Goal: Task Accomplishment & Management: Use online tool/utility

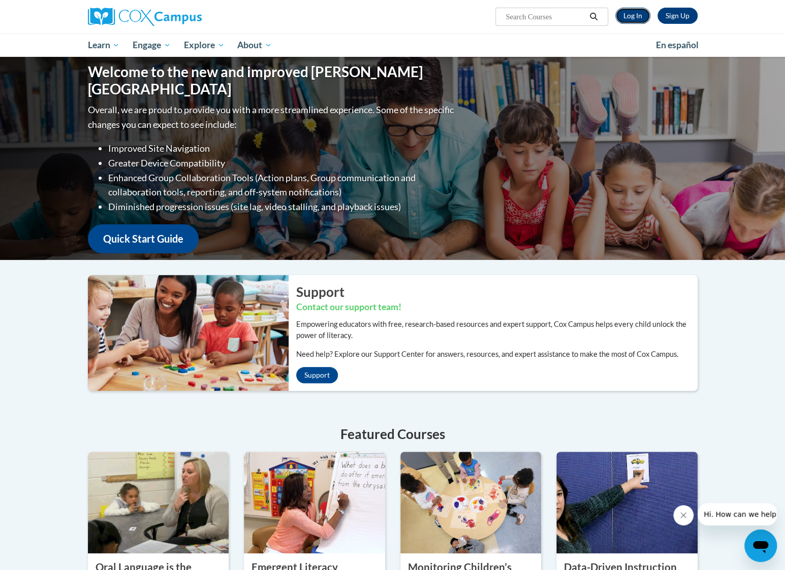
click at [641, 14] on link "Log In" at bounding box center [632, 16] width 35 height 16
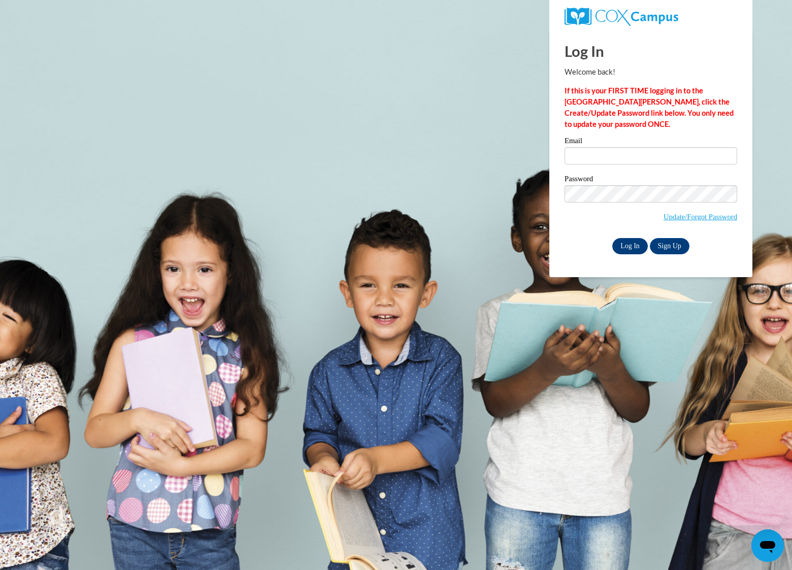
type input "[EMAIL_ADDRESS][DOMAIN_NAME]"
click at [631, 244] on input "Log In" at bounding box center [630, 246] width 36 height 16
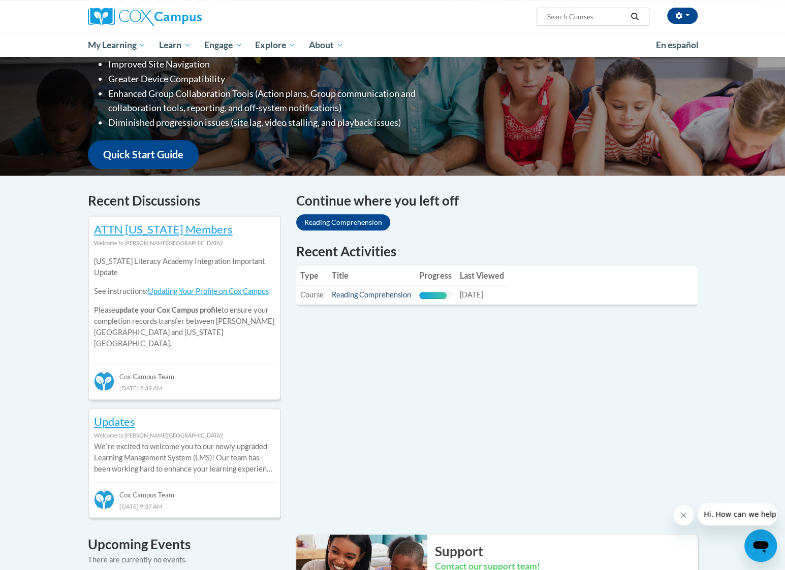
scroll to position [203, 0]
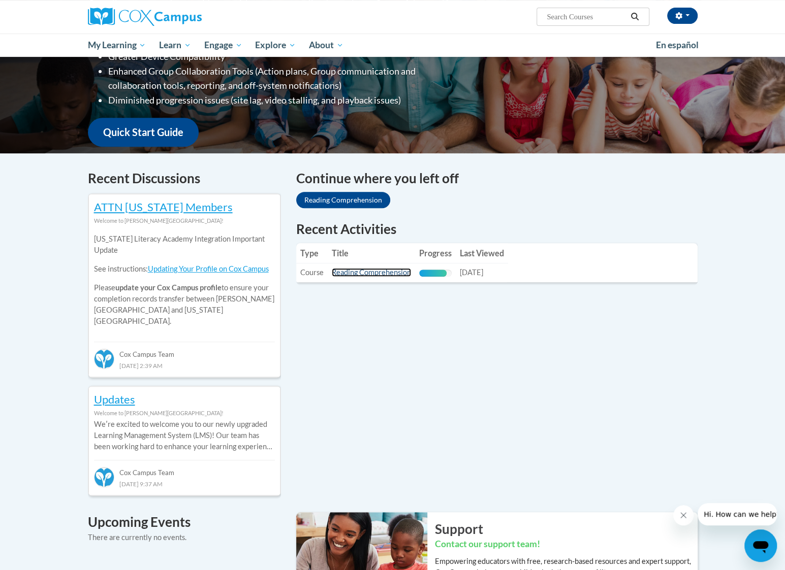
click at [370, 274] on link "Reading Comprehension" at bounding box center [371, 272] width 79 height 9
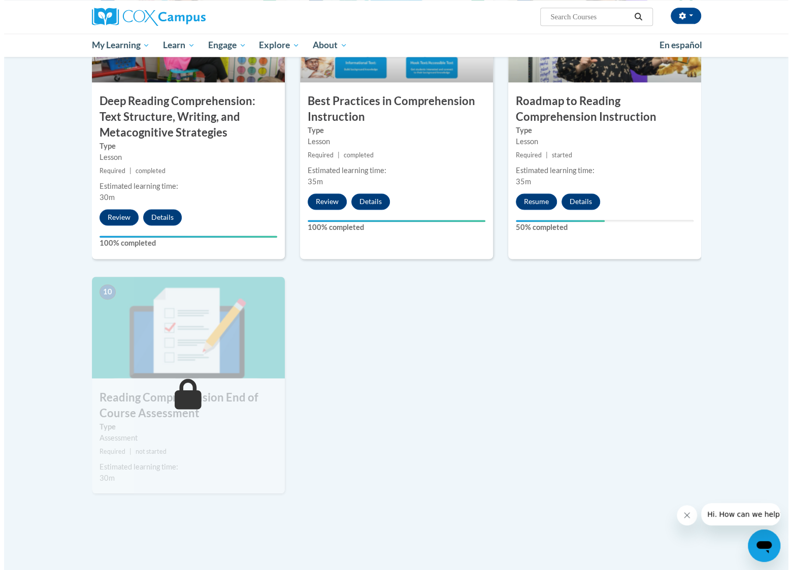
scroll to position [863, 0]
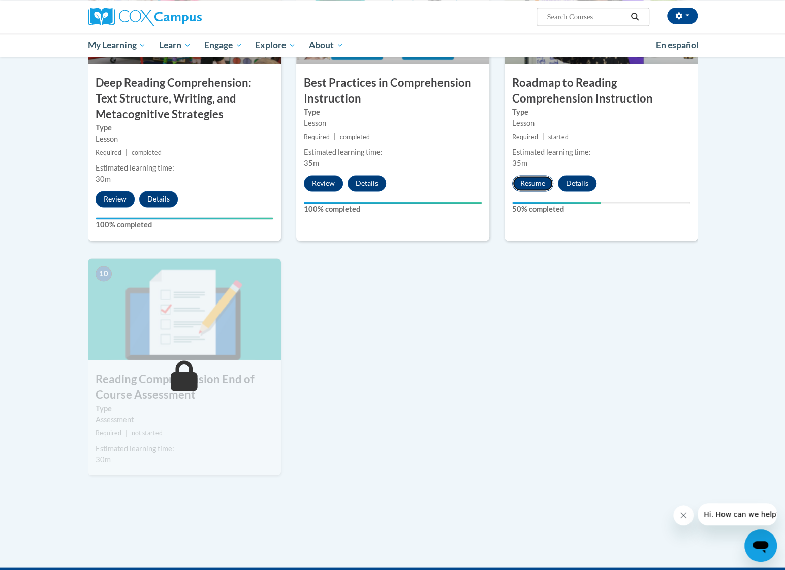
click at [538, 183] on button "Resume" at bounding box center [532, 183] width 41 height 16
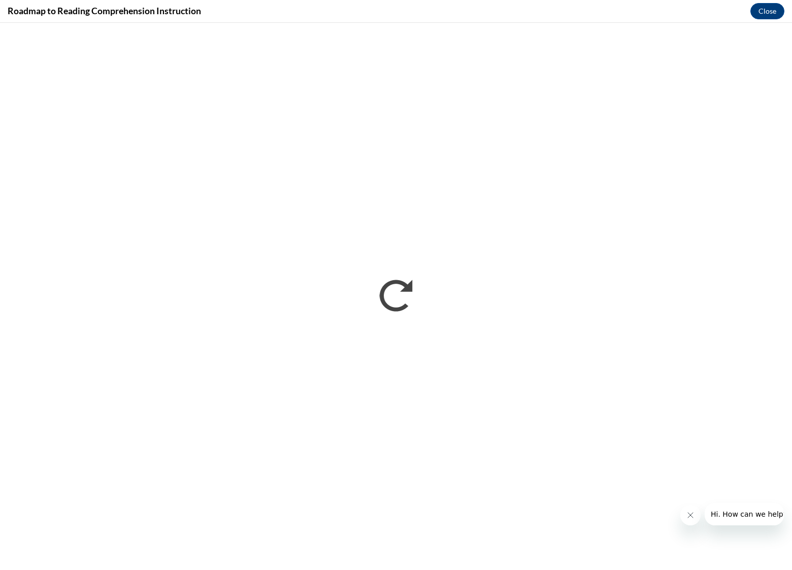
scroll to position [0, 0]
